Goal: Information Seeking & Learning: Check status

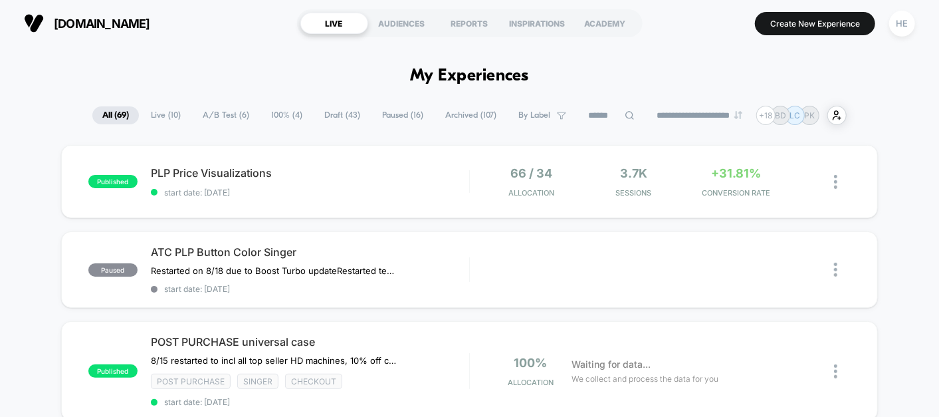
click at [165, 114] on span "Live ( 10 )" at bounding box center [166, 115] width 50 height 18
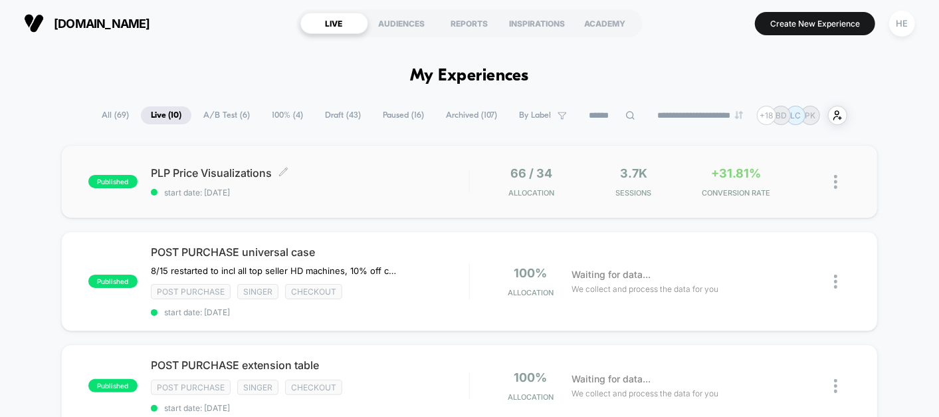
click at [382, 188] on span "start date: [DATE]" at bounding box center [310, 192] width 318 height 10
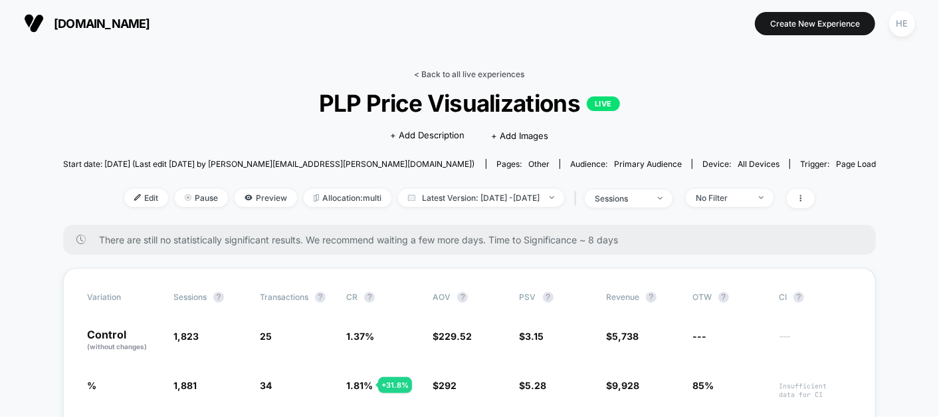
click at [446, 70] on link "< Back to all live experiences" at bounding box center [470, 74] width 110 height 10
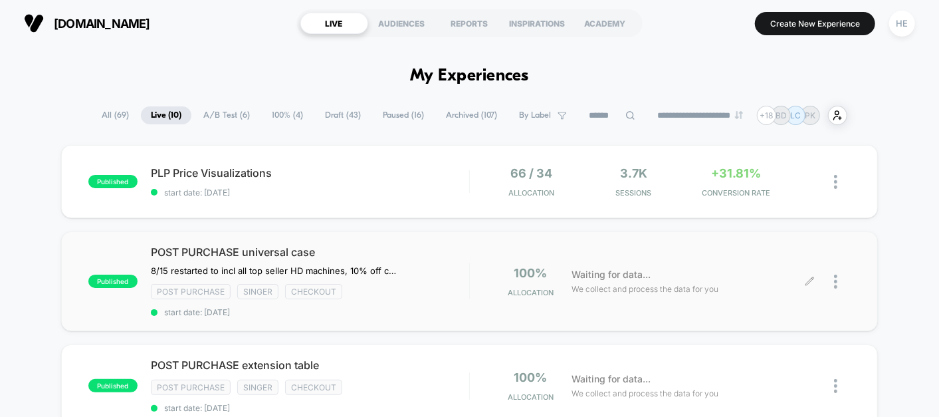
click at [480, 286] on div "100% Allocation Waiting for data... We collect and process the data for you" at bounding box center [660, 281] width 381 height 31
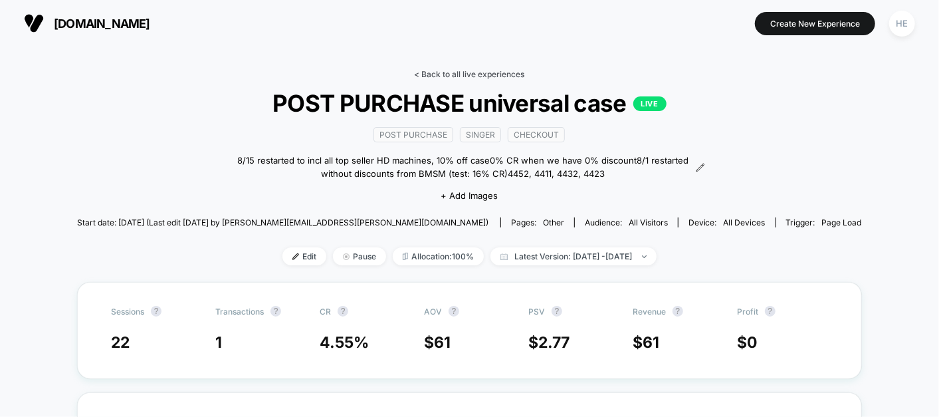
click at [453, 72] on link "< Back to all live experiences" at bounding box center [470, 74] width 110 height 10
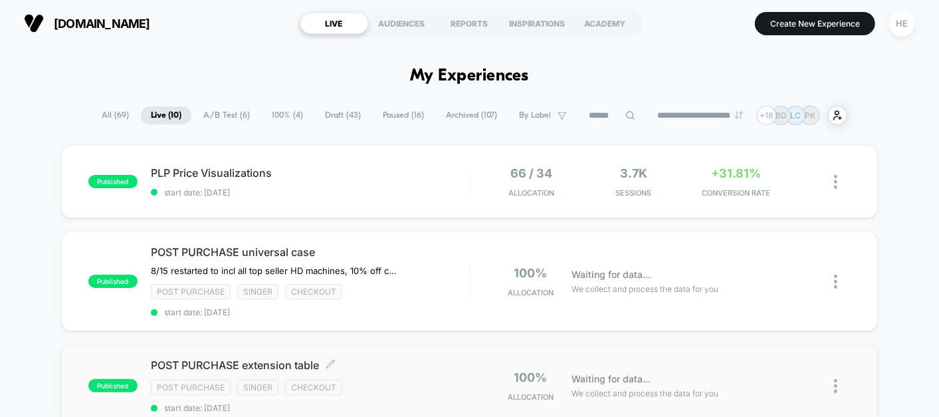
click at [377, 365] on span "POST PURCHASE extension table Click to edit experience details" at bounding box center [310, 364] width 318 height 13
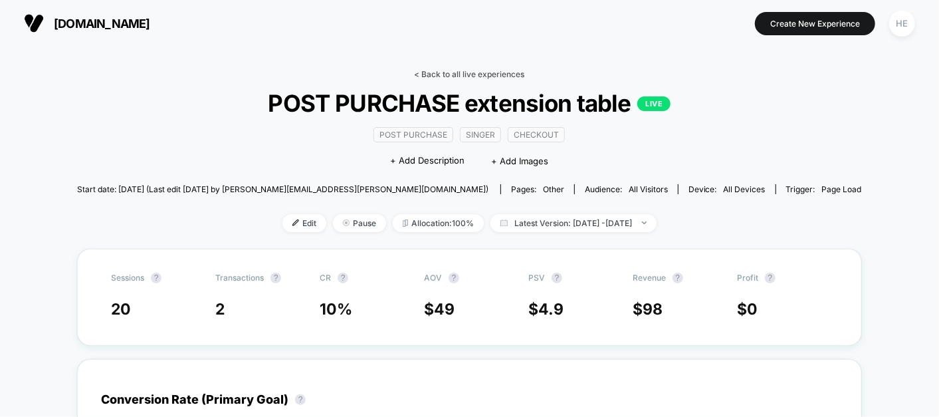
click at [421, 70] on link "< Back to all live experiences" at bounding box center [470, 74] width 110 height 10
